Goal: Obtain resource: Obtain resource

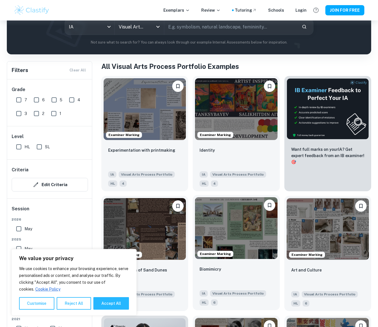
scroll to position [85, 0]
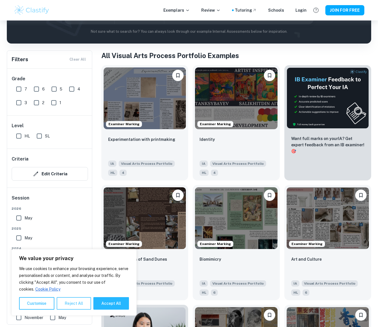
click at [80, 305] on button "Reject All" at bounding box center [74, 304] width 34 height 13
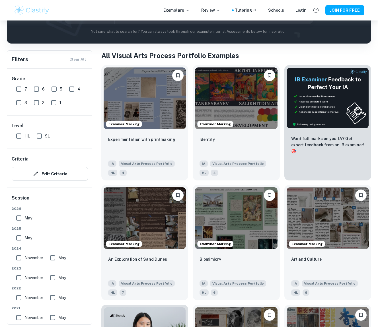
click at [18, 136] on input "HL" at bounding box center [18, 136] width 11 height 11
checkbox input "true"
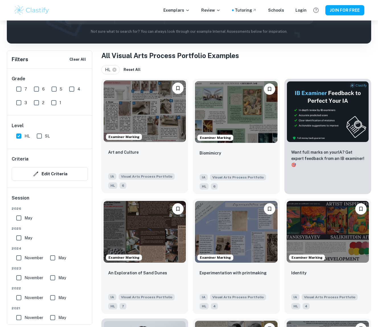
click at [151, 115] on img at bounding box center [145, 111] width 82 height 62
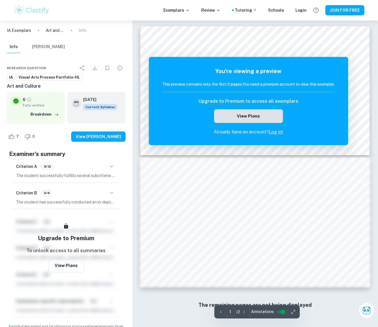
click at [266, 120] on button "View Plans" at bounding box center [248, 116] width 69 height 14
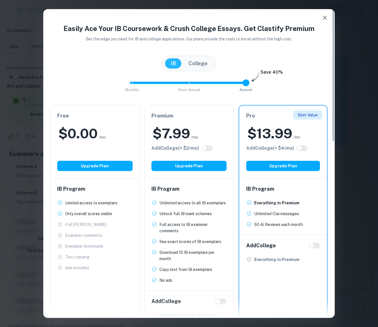
click at [326, 17] on icon "button" at bounding box center [325, 17] width 7 height 7
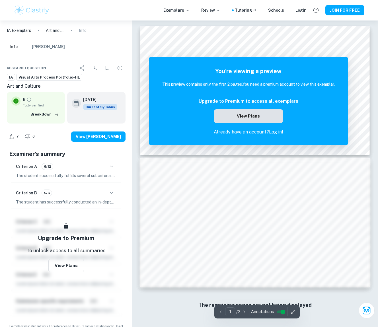
click at [228, 110] on button "View Plans" at bounding box center [248, 116] width 69 height 14
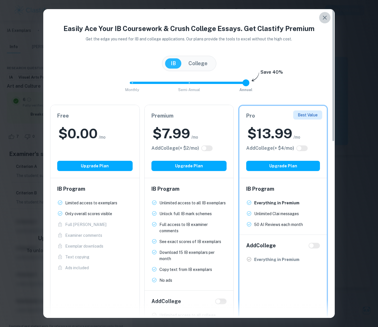
click at [324, 17] on icon "button" at bounding box center [325, 18] width 4 height 4
